Goal: Task Accomplishment & Management: Use online tool/utility

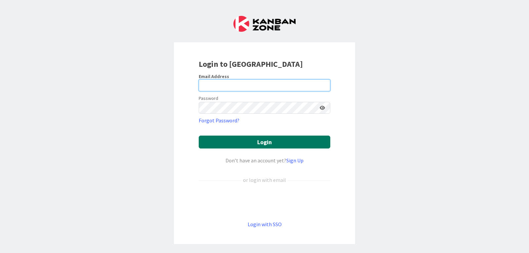
type input "[PERSON_NAME][EMAIL_ADDRESS][PERSON_NAME][DOMAIN_NAME]"
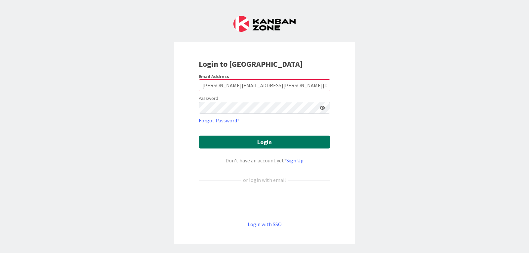
click at [262, 140] on button "Login" at bounding box center [265, 142] width 132 height 13
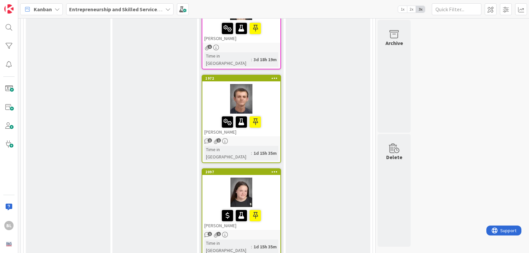
scroll to position [791, 0]
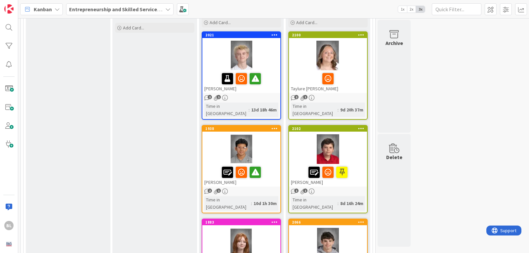
scroll to position [83, 0]
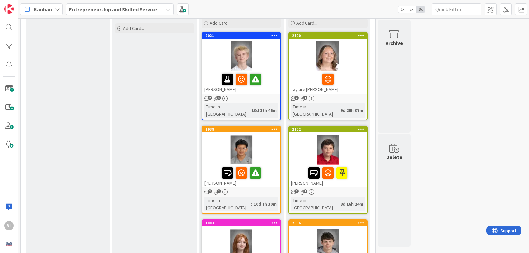
click at [244, 126] on div "1938 [PERSON_NAME]" at bounding box center [241, 156] width 78 height 61
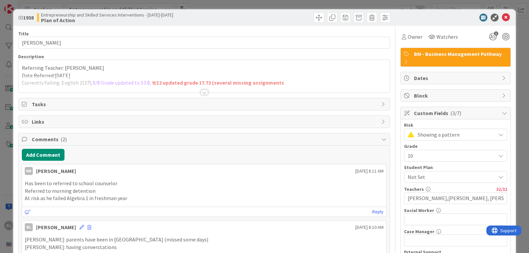
click at [202, 91] on div at bounding box center [204, 92] width 7 height 5
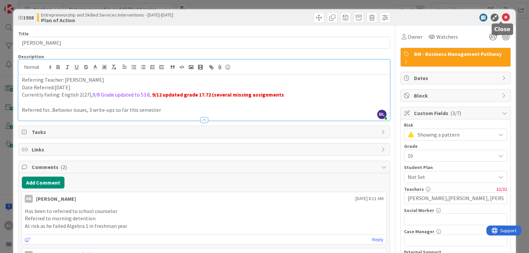
click at [502, 18] on icon at bounding box center [506, 18] width 8 height 8
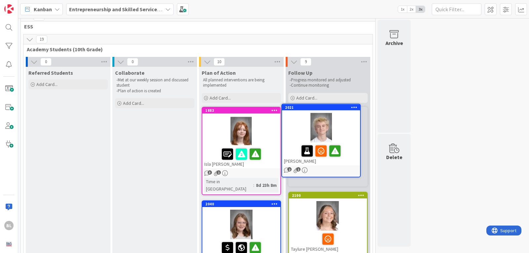
scroll to position [8, 0]
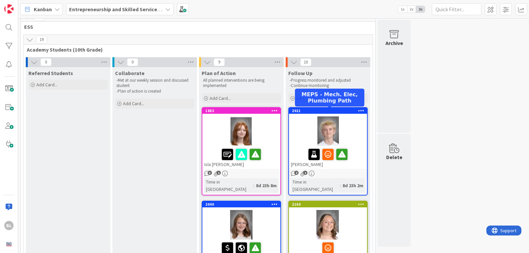
click at [319, 109] on div "2021" at bounding box center [329, 110] width 75 height 5
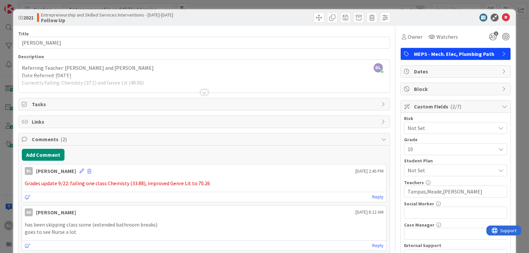
click at [381, 103] on icon at bounding box center [383, 103] width 5 height 5
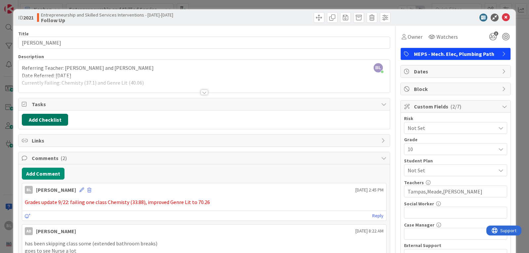
click at [47, 120] on button "Add Checklist" at bounding box center [45, 120] width 46 height 12
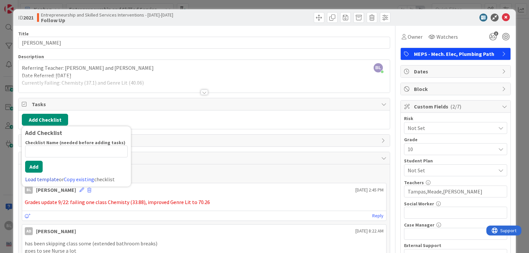
click at [38, 178] on link "Load template" at bounding box center [42, 179] width 34 height 7
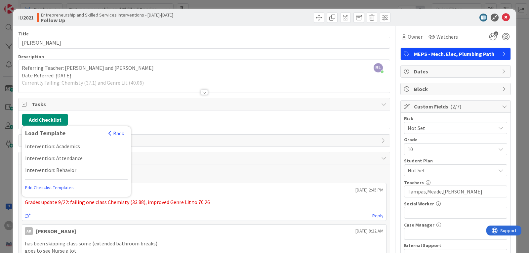
click at [49, 169] on div "Intervention: Behavior" at bounding box center [76, 170] width 109 height 12
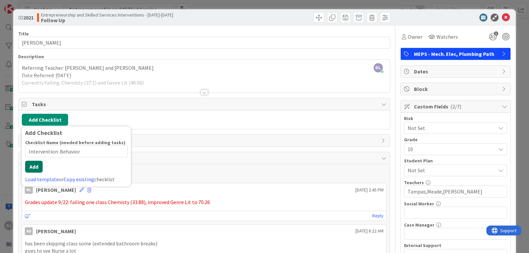
click at [34, 172] on button "Add" at bounding box center [34, 167] width 18 height 12
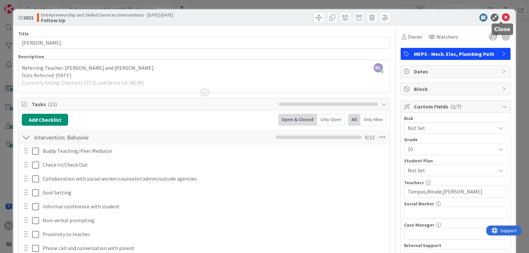
click at [502, 19] on icon at bounding box center [506, 18] width 8 height 8
